Goal: Task Accomplishment & Management: Use online tool/utility

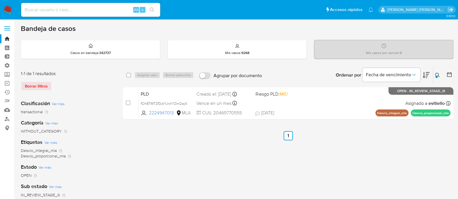
click at [5, 11] on img at bounding box center [8, 10] width 10 height 10
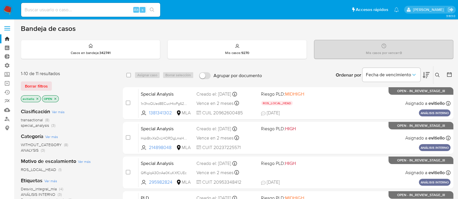
click at [447, 74] on icon at bounding box center [449, 75] width 6 height 6
click at [423, 75] on icon at bounding box center [425, 75] width 7 height 7
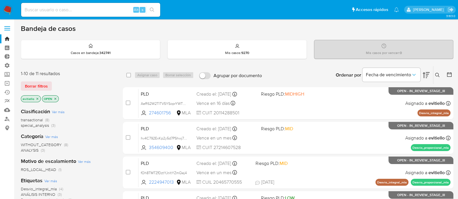
click at [428, 75] on icon at bounding box center [425, 75] width 7 height 7
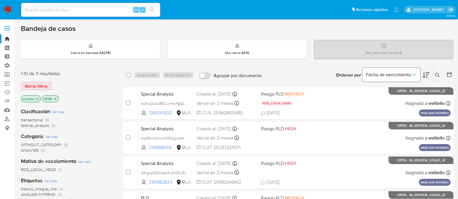
click at [408, 75] on span "Fecha de vencimiento" at bounding box center [388, 75] width 45 height 6
